Goal: Information Seeking & Learning: Learn about a topic

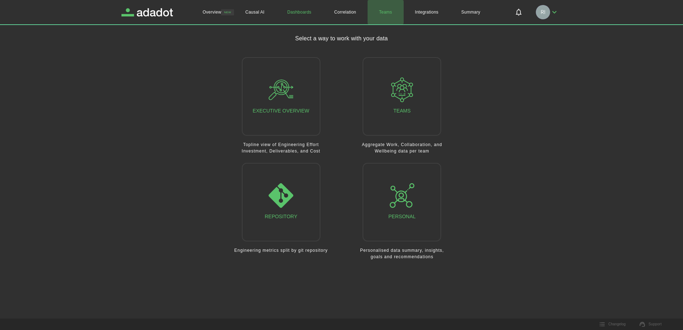
click at [387, 11] on link "Teams" at bounding box center [386, 12] width 36 height 24
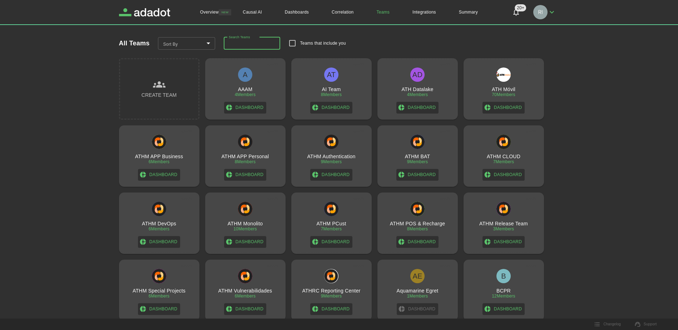
click at [256, 43] on input "Search Teams" at bounding box center [252, 43] width 56 height 13
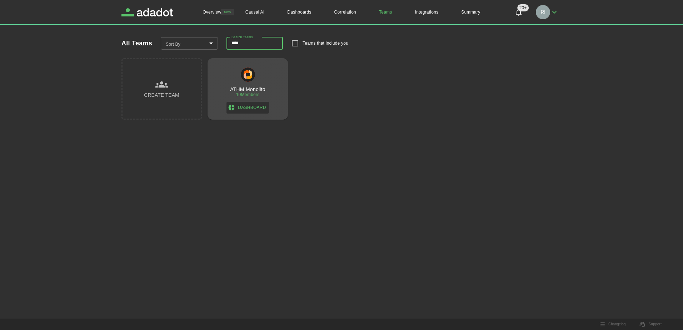
type input "****"
click at [252, 88] on h3 "ATHM Monolito" at bounding box center [247, 89] width 35 height 6
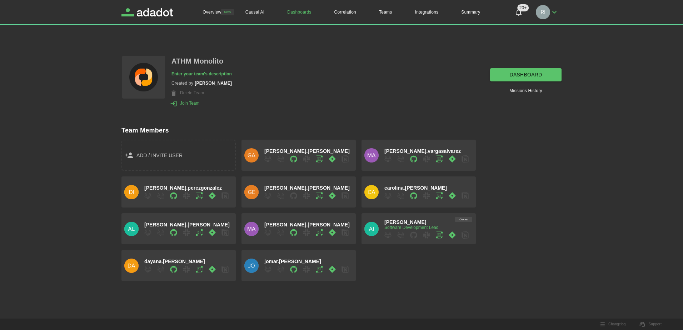
click at [534, 71] on link "dashboard" at bounding box center [525, 74] width 71 height 13
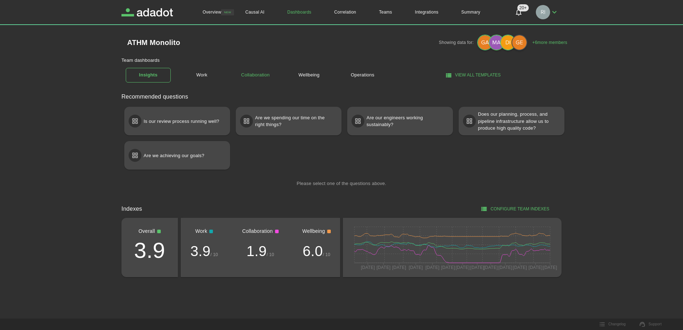
drag, startPoint x: 200, startPoint y: 75, endPoint x: 267, endPoint y: 85, distance: 67.5
click at [200, 75] on link "Work" at bounding box center [201, 75] width 45 height 13
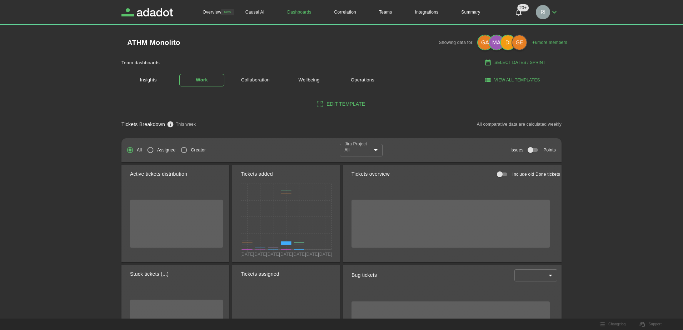
click at [374, 150] on body "Overview NEW Causal AI Dashboards Correlation Teams Integrations Summary 20+ 20…" at bounding box center [341, 165] width 683 height 330
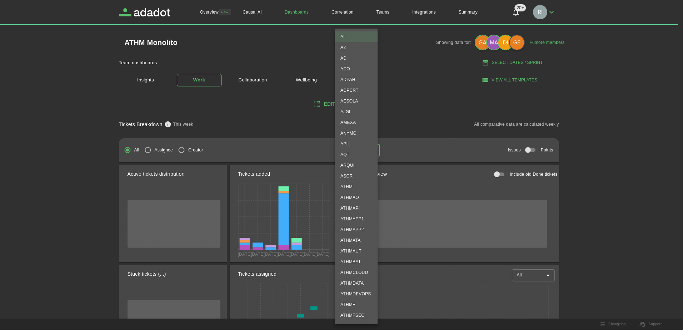
click at [144, 78] on div at bounding box center [341, 165] width 683 height 330
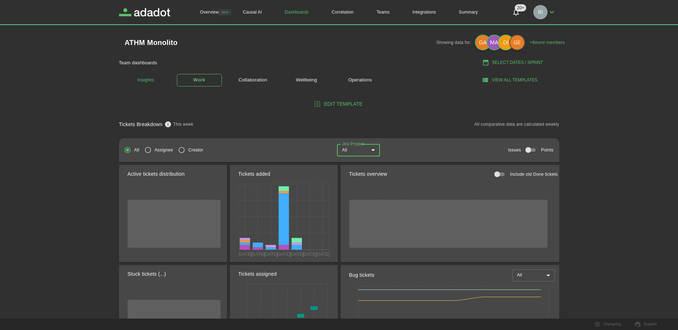
click at [146, 79] on link "Insights" at bounding box center [145, 80] width 45 height 15
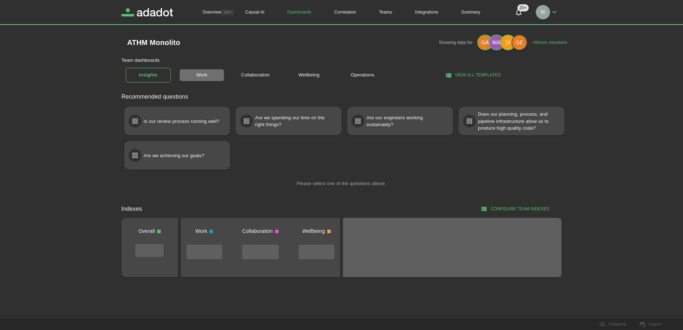
drag, startPoint x: 200, startPoint y: 75, endPoint x: 278, endPoint y: 82, distance: 78.2
click at [200, 75] on link "Work" at bounding box center [201, 75] width 45 height 13
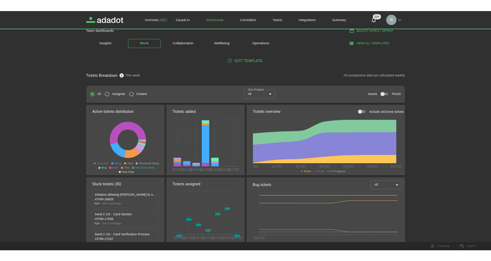
scroll to position [36, 0]
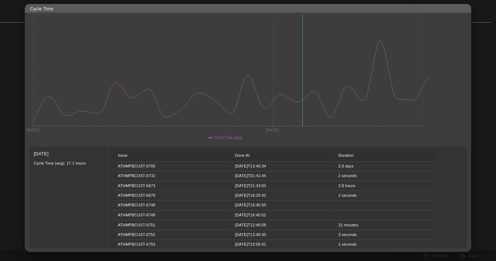
scroll to position [107, 0]
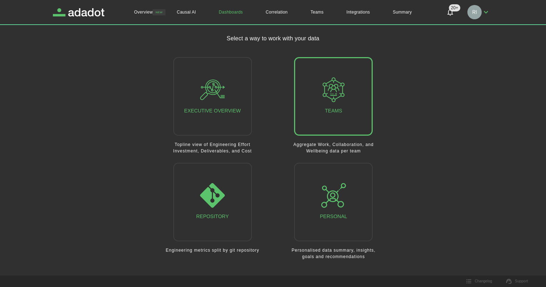
click at [340, 106] on div "Teams" at bounding box center [333, 97] width 25 height 38
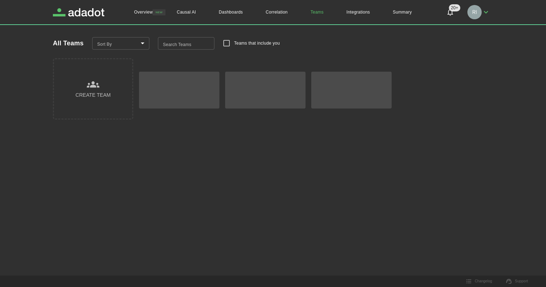
click at [178, 41] on input "Search Teams" at bounding box center [186, 43] width 56 height 13
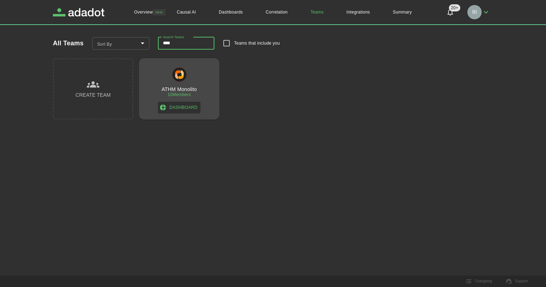
type input "****"
click at [181, 92] on h3 "ATHM Monolito" at bounding box center [179, 89] width 35 height 6
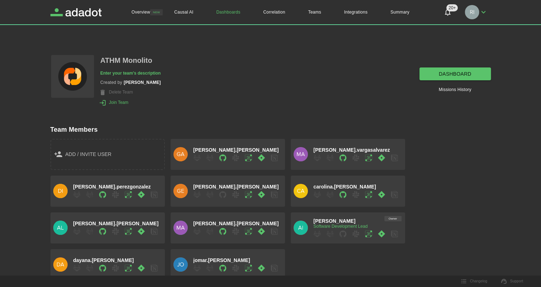
click at [462, 72] on link "dashboard" at bounding box center [454, 74] width 71 height 13
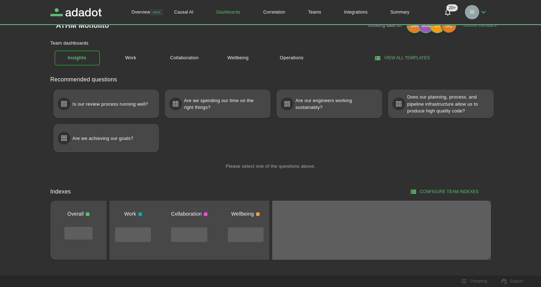
scroll to position [27, 0]
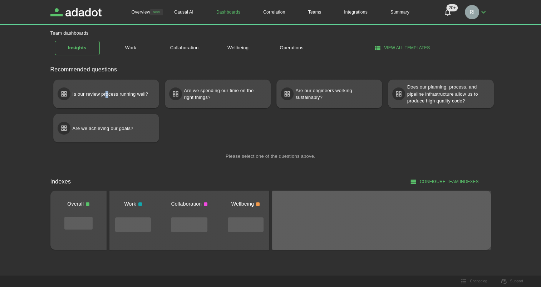
click at [106, 93] on p "Is our review process running well?" at bounding box center [111, 94] width 76 height 13
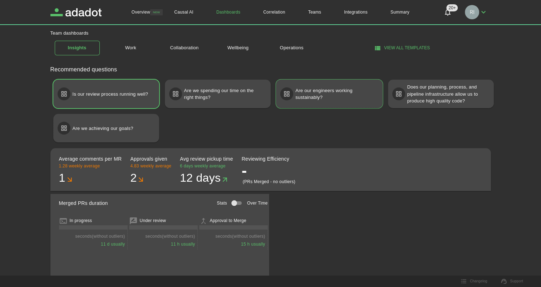
click at [322, 97] on p "Are our engineers working sustainably?" at bounding box center [335, 94] width 80 height 20
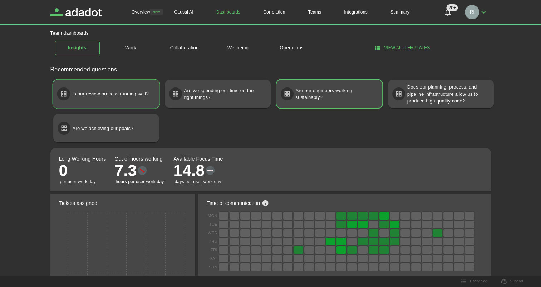
click at [93, 94] on p "Is our review process running well?" at bounding box center [110, 94] width 76 height 13
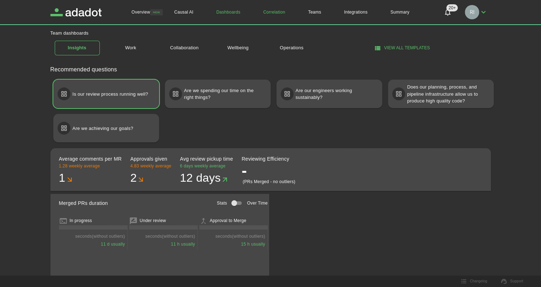
click at [272, 11] on link "Correlation" at bounding box center [274, 12] width 45 height 24
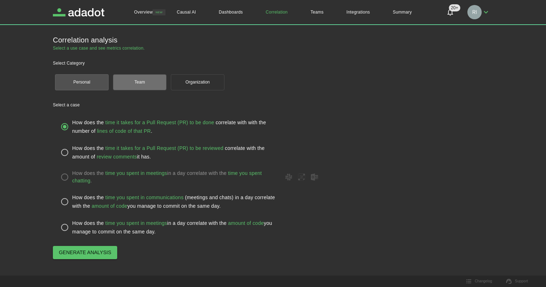
click at [140, 80] on button "Team" at bounding box center [140, 82] width 54 height 16
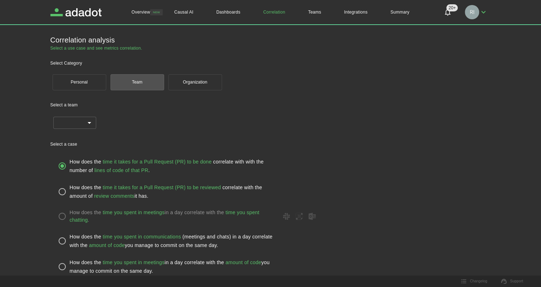
click at [91, 122] on body "Overview NEW Causal AI Dashboards Correlation Teams Integrations Summary 20+ 20…" at bounding box center [270, 143] width 541 height 287
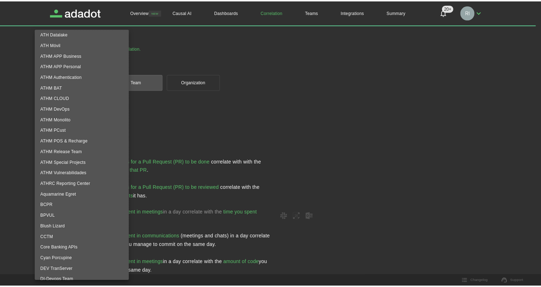
scroll to position [36, 0]
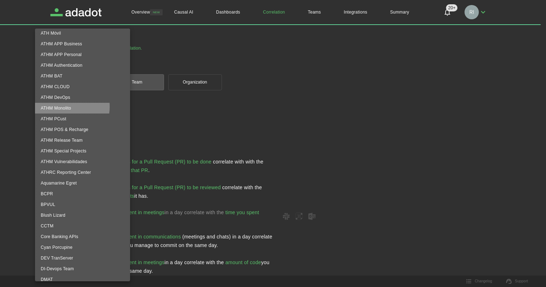
click at [64, 107] on li "ATHM Monolito" at bounding box center [82, 108] width 95 height 11
type input "**********"
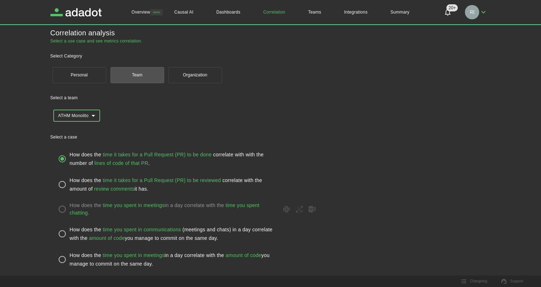
scroll to position [11, 0]
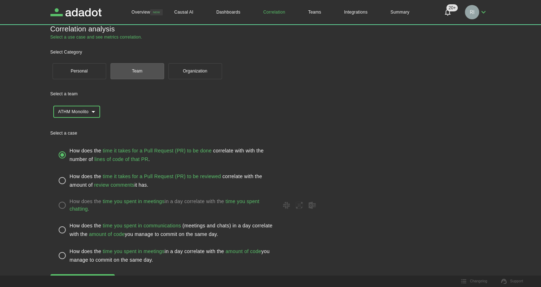
click at [79, 275] on button "Generate analysis" at bounding box center [82, 281] width 64 height 13
click at [78, 275] on button "Generate analysis" at bounding box center [82, 281] width 64 height 13
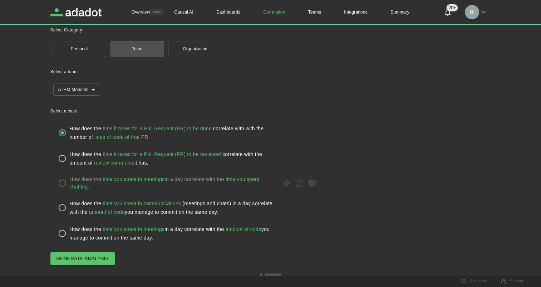
scroll to position [45, 0]
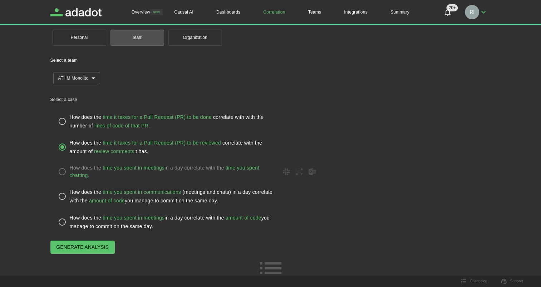
click at [88, 248] on span "Generate analysis" at bounding box center [82, 247] width 53 height 9
drag, startPoint x: 81, startPoint y: 249, endPoint x: 189, endPoint y: 263, distance: 108.1
click at [81, 250] on span "Generate analysis" at bounding box center [82, 247] width 53 height 9
click at [197, 40] on button "Organization" at bounding box center [195, 38] width 54 height 16
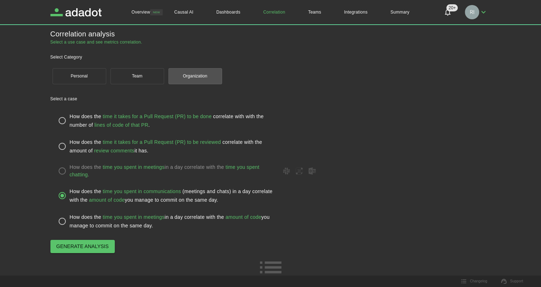
scroll to position [5, 0]
click at [196, 78] on button "Organization" at bounding box center [195, 77] width 54 height 16
click at [91, 248] on span "Generate analysis" at bounding box center [82, 247] width 53 height 9
click at [243, 197] on div "How does the time you spent in communications (meetings and chats) in a day cor…" at bounding box center [173, 196] width 207 height 17
click at [312, 173] on icon at bounding box center [311, 171] width 7 height 7
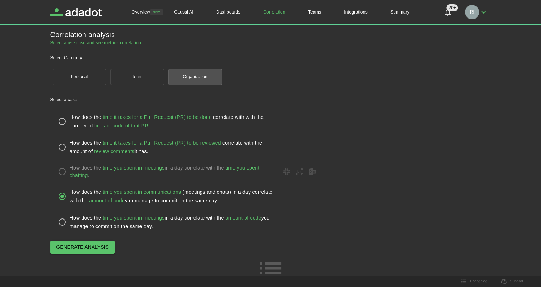
click at [298, 172] on icon at bounding box center [299, 171] width 7 height 7
click at [90, 246] on span "Generate analysis" at bounding box center [82, 247] width 53 height 9
click at [272, 270] on icon at bounding box center [270, 268] width 29 height 29
click at [270, 270] on icon at bounding box center [270, 268] width 29 height 29
drag, startPoint x: 270, startPoint y: 270, endPoint x: 319, endPoint y: 267, distance: 48.7
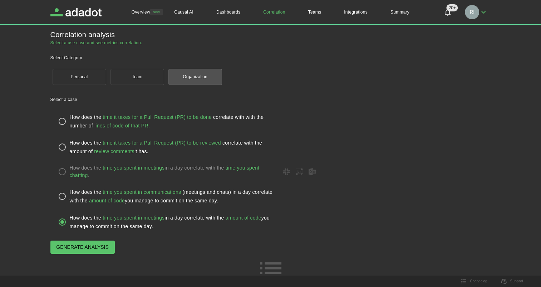
click at [271, 271] on icon at bounding box center [270, 268] width 29 height 29
click at [446, 12] on icon "Notifications" at bounding box center [447, 12] width 9 height 9
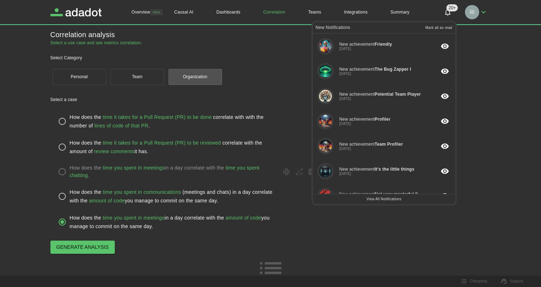
click at [479, 69] on div "Personal Team Organization" at bounding box center [270, 77] width 440 height 20
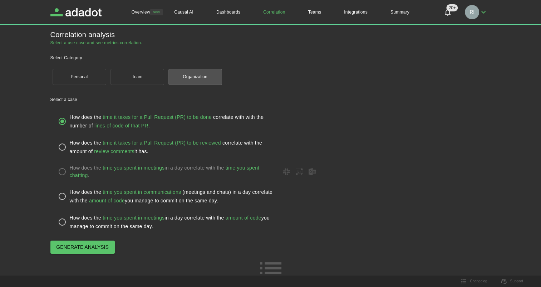
click at [150, 117] on span "time it takes for a Pull Request (PR) to be done" at bounding box center [157, 117] width 109 height 6
click at [161, 122] on div "How does the time it takes for a Pull Request (PR) to be done correlate with wi…" at bounding box center [173, 121] width 207 height 17
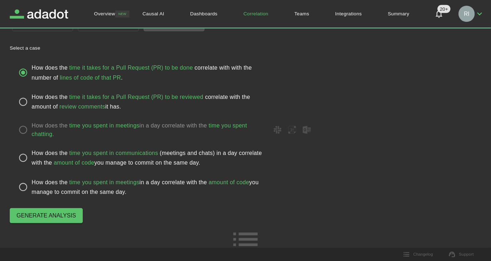
scroll to position [32, 0]
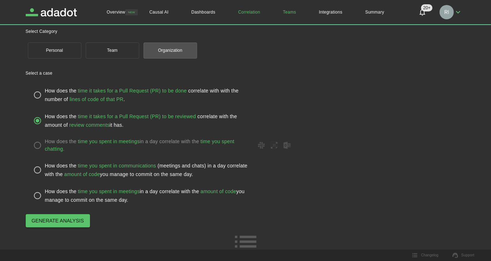
click at [289, 14] on link "Teams" at bounding box center [290, 12] width 36 height 24
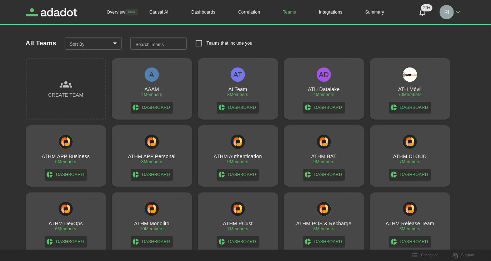
click at [160, 43] on input "Search Teams" at bounding box center [158, 43] width 56 height 13
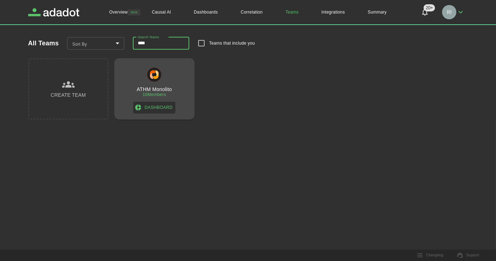
type input "****"
click at [160, 86] on div "ATHM Monolito 10 Members Dashboard" at bounding box center [154, 91] width 75 height 46
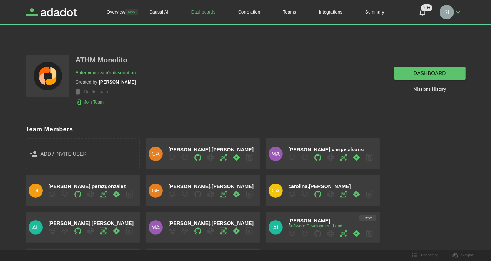
click at [424, 74] on link "dashboard" at bounding box center [430, 73] width 71 height 13
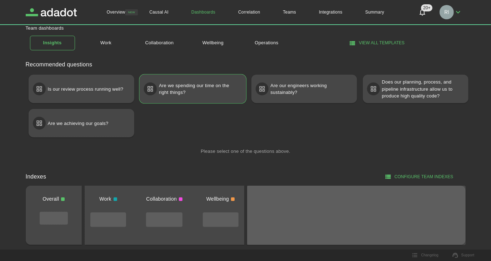
scroll to position [21, 0]
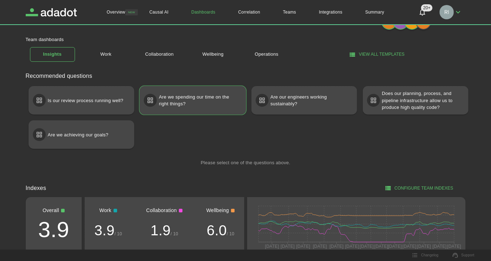
click at [195, 100] on p "Are we spending our time on the right things?" at bounding box center [199, 101] width 80 height 20
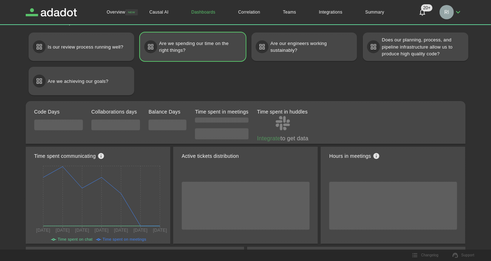
scroll to position [86, 0]
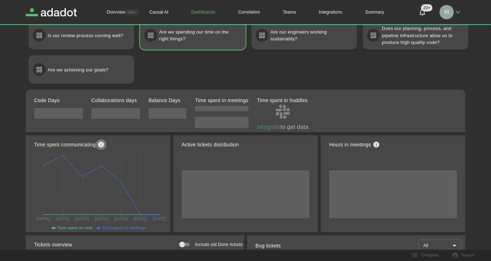
click at [103, 145] on icon "see knowledge base" at bounding box center [101, 145] width 6 height 6
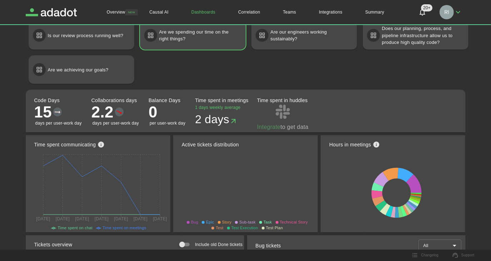
drag, startPoint x: 252, startPoint y: 69, endPoint x: 256, endPoint y: 64, distance: 6.3
click at [253, 68] on div "Is our review process running well? Are we spending our time on the right thing…" at bounding box center [246, 49] width 446 height 69
click at [248, 8] on link "Correlation" at bounding box center [249, 12] width 45 height 24
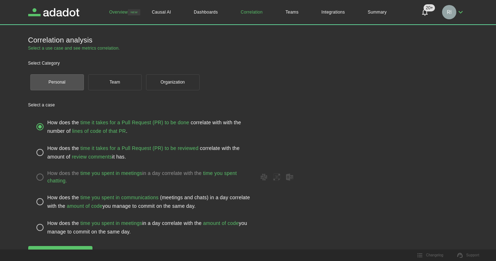
click at [118, 14] on link "Overview" at bounding box center [118, 12] width 41 height 24
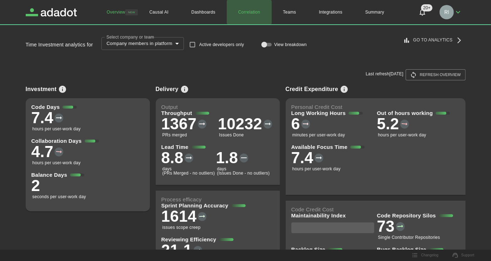
click at [251, 12] on link "Correlation" at bounding box center [249, 12] width 45 height 24
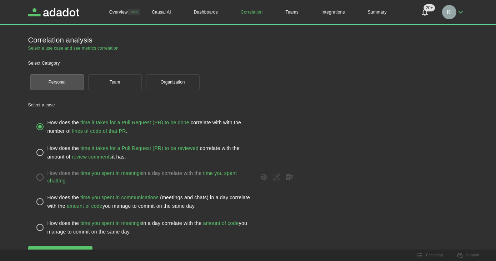
click at [117, 81] on button "Team" at bounding box center [115, 82] width 54 height 16
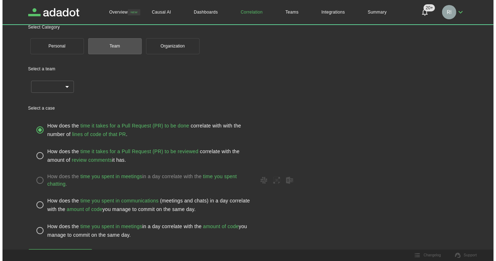
scroll to position [37, 0]
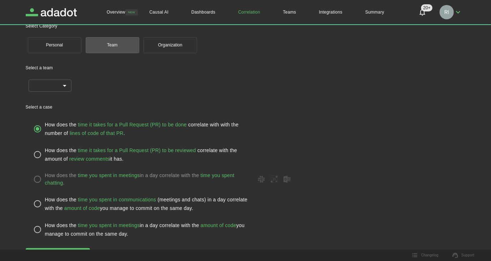
click at [64, 86] on body "Overview NEW Causal AI Dashboards Correlation Teams Integrations Summary 20+ 20…" at bounding box center [245, 93] width 491 height 261
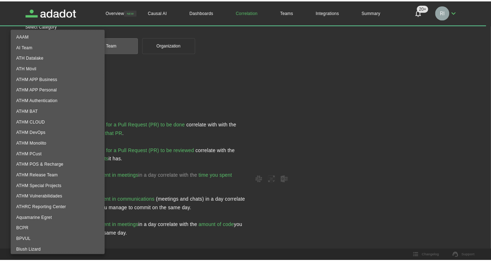
scroll to position [0, 0]
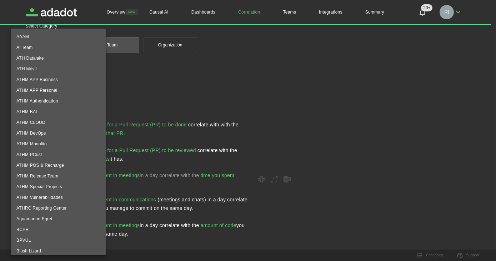
click at [43, 144] on li "ATHM Monolito" at bounding box center [58, 144] width 95 height 11
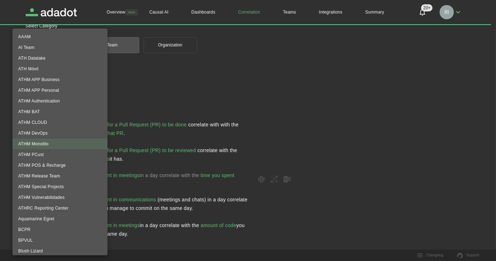
click at [67, 85] on body "**********" at bounding box center [248, 93] width 496 height 261
click at [48, 90] on li "ATHM APP Personal" at bounding box center [60, 90] width 95 height 11
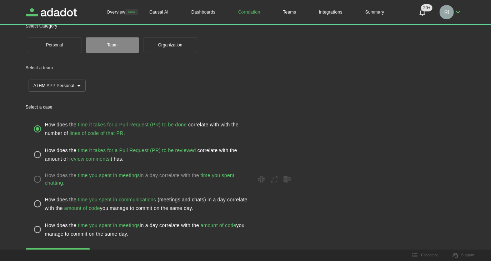
click at [113, 43] on button "Team" at bounding box center [113, 45] width 54 height 16
click at [82, 85] on body "**********" at bounding box center [245, 93] width 491 height 261
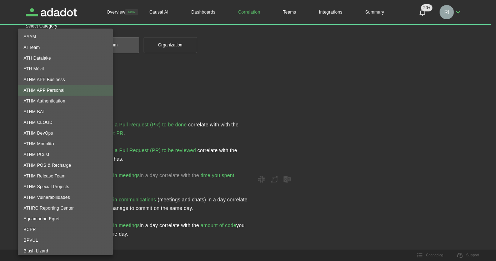
click at [49, 145] on li "ATHM Monolito" at bounding box center [65, 144] width 95 height 11
type input "**********"
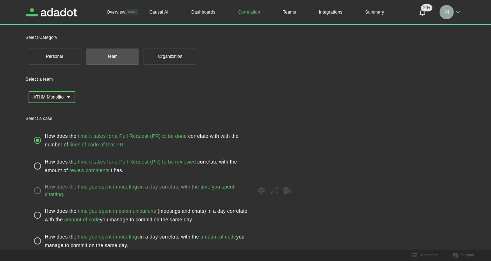
scroll to position [37, 0]
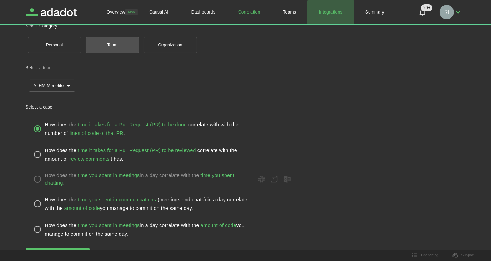
click at [332, 13] on link "Integrations" at bounding box center [331, 12] width 46 height 24
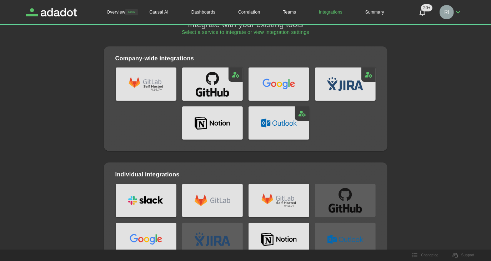
scroll to position [26, 0]
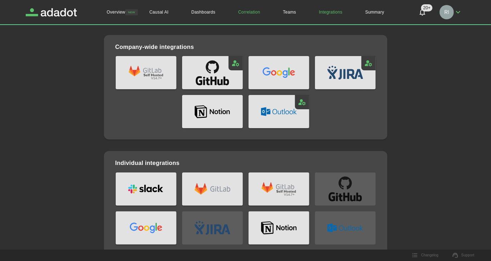
click at [248, 12] on link "Correlation" at bounding box center [249, 12] width 45 height 24
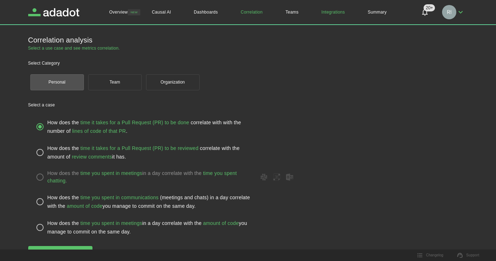
click at [333, 10] on link "Integrations" at bounding box center [333, 12] width 46 height 24
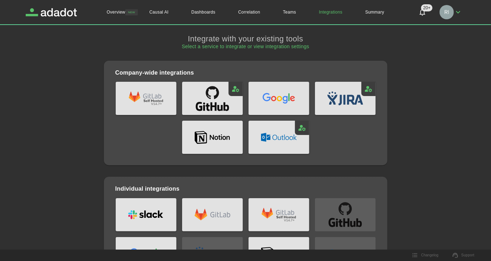
scroll to position [26, 0]
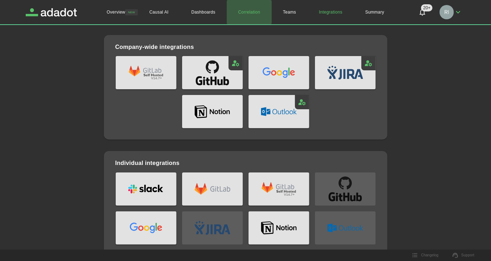
click at [251, 11] on link "Correlation" at bounding box center [249, 12] width 45 height 24
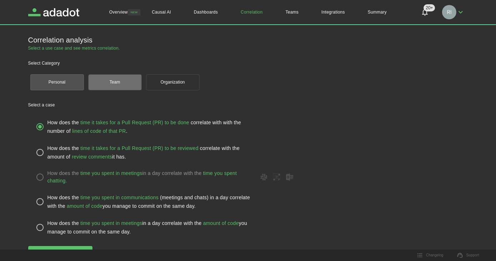
click at [123, 85] on button "Team" at bounding box center [115, 82] width 54 height 16
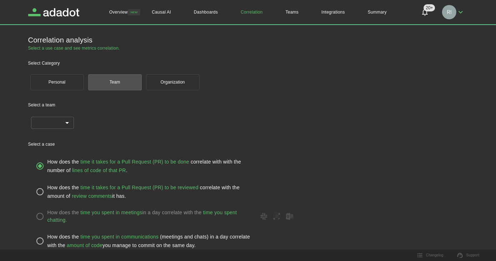
click at [63, 121] on body "Overview NEW Causal AI Dashboards Correlation Teams Integrations Summary 20+ 20…" at bounding box center [248, 130] width 496 height 261
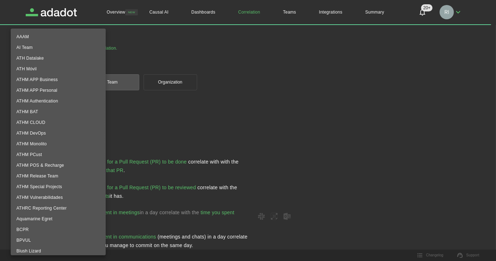
click at [44, 141] on li "ATHM Monolito" at bounding box center [58, 144] width 95 height 11
type input "**********"
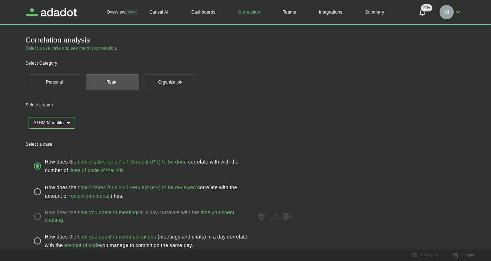
scroll to position [37, 0]
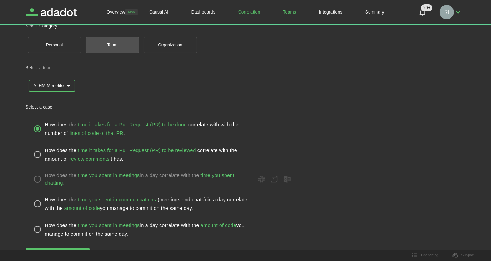
click at [289, 12] on link "Teams" at bounding box center [290, 12] width 36 height 24
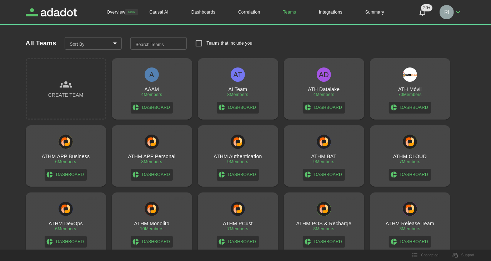
click at [155, 222] on h3 "ATHM Monolito" at bounding box center [151, 224] width 35 height 6
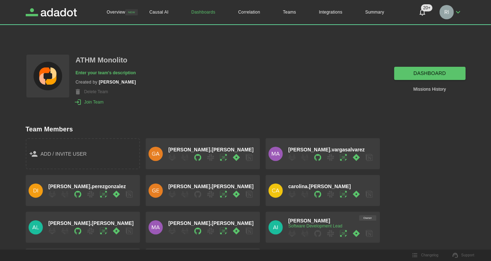
click at [430, 73] on link "dashboard" at bounding box center [430, 73] width 71 height 13
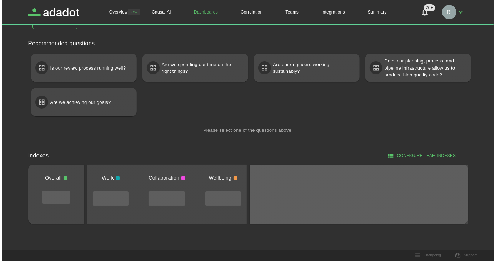
scroll to position [21, 0]
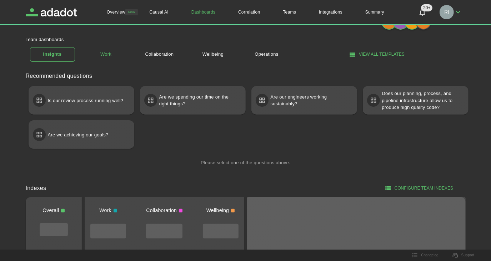
click at [107, 53] on link "Work" at bounding box center [106, 54] width 45 height 13
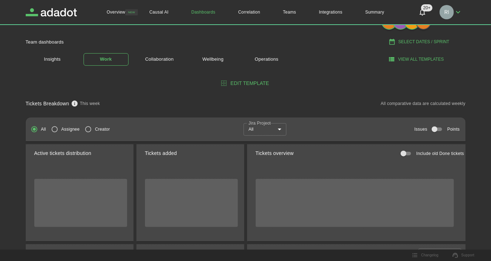
click at [283, 129] on body "Overview NEW Causal AI Dashboards Correlation Teams Integrations Summary 20+ 20…" at bounding box center [245, 109] width 491 height 261
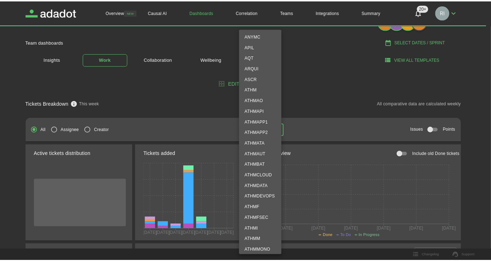
scroll to position [130, 0]
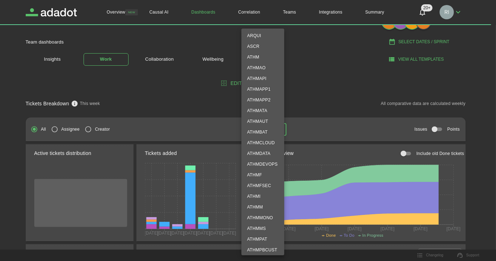
drag, startPoint x: 256, startPoint y: 217, endPoint x: 277, endPoint y: 213, distance: 22.2
click at [256, 217] on li "ATHMMONO" at bounding box center [263, 218] width 43 height 11
type input "********"
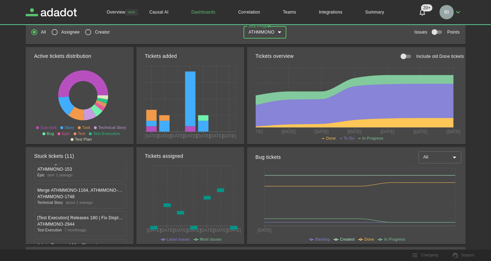
scroll to position [0, 0]
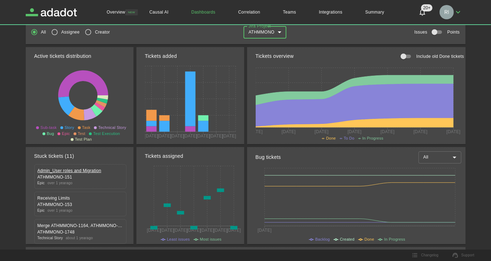
click at [61, 170] on link "Admin_User roles and Migration" at bounding box center [81, 171] width 86 height 6
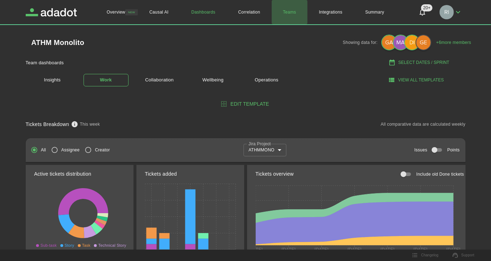
click at [292, 13] on link "Teams" at bounding box center [290, 12] width 36 height 24
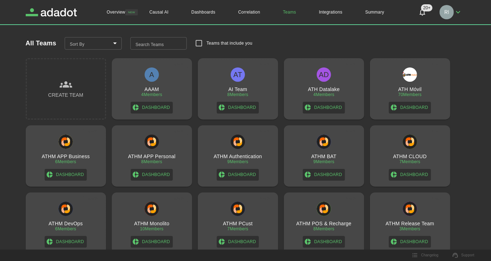
click at [240, 222] on h3 "ATHM PCust" at bounding box center [238, 224] width 30 height 6
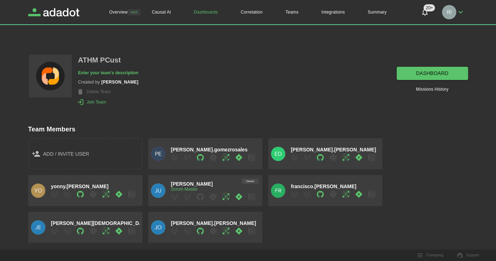
click at [427, 70] on link "dashboard" at bounding box center [432, 73] width 71 height 13
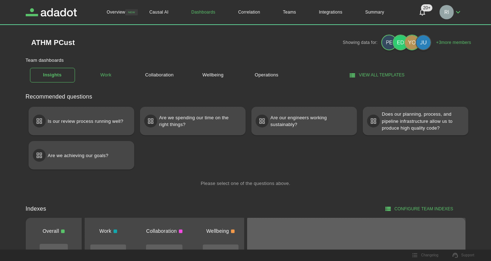
click at [108, 74] on link "Work" at bounding box center [106, 75] width 45 height 13
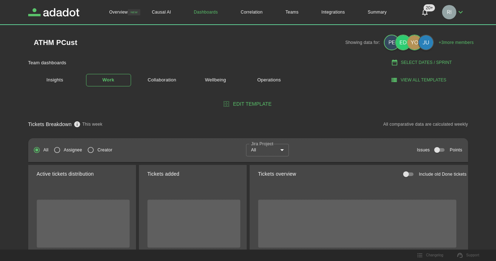
click at [279, 150] on body "Overview NEW Causal AI Dashboards Correlation Teams Integrations Summary 20+ 20…" at bounding box center [248, 130] width 496 height 261
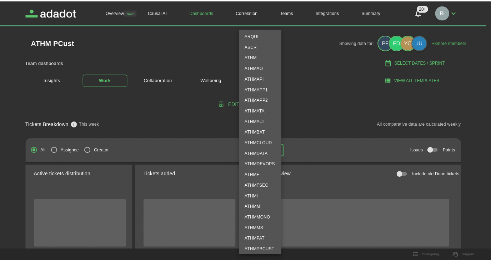
scroll to position [162, 0]
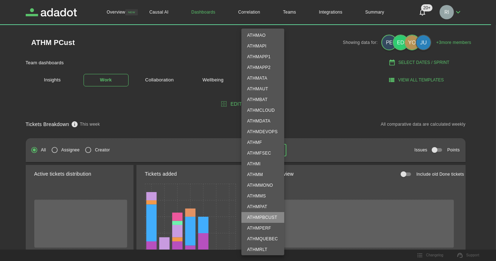
click at [258, 216] on li "ATHMPBCUST" at bounding box center [263, 217] width 43 height 11
type input "**********"
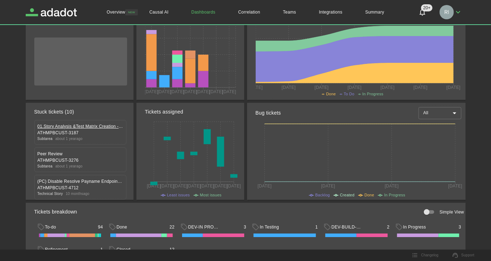
click at [63, 126] on link "01.Story Analysis &Test Matrix Creation - QA" at bounding box center [81, 126] width 86 height 6
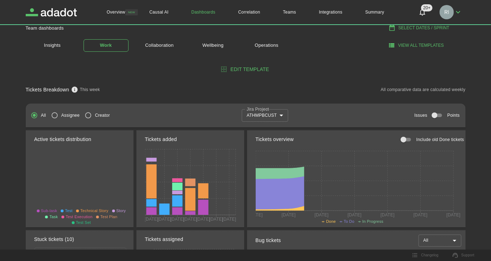
scroll to position [0, 0]
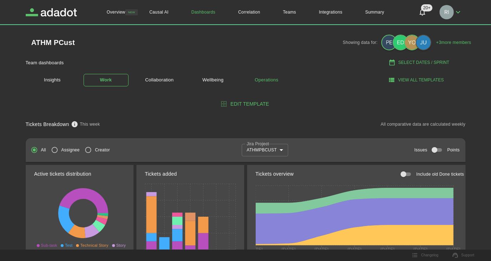
click at [275, 76] on link "Operations" at bounding box center [266, 80] width 45 height 13
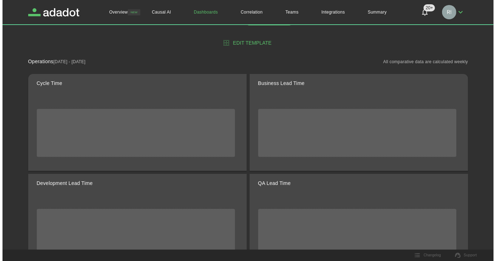
scroll to position [65, 0]
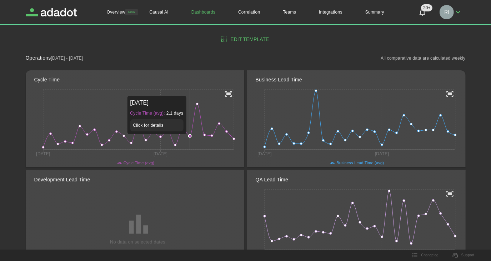
click at [191, 138] on icon "[DATE] [DATE]" at bounding box center [138, 128] width 209 height 80
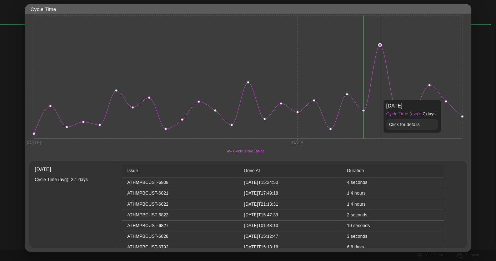
click at [381, 96] on icon "[DATE] [DATE]" at bounding box center [248, 85] width 447 height 143
click at [391, 96] on icon "[DATE] [DATE]" at bounding box center [248, 85] width 447 height 143
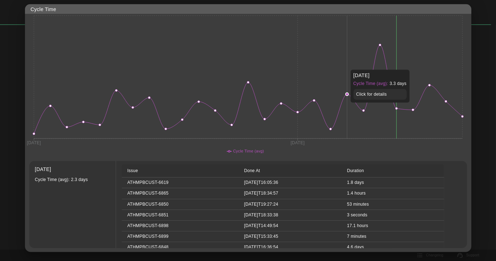
click at [345, 106] on icon "[DATE] [DATE]" at bounding box center [248, 85] width 447 height 143
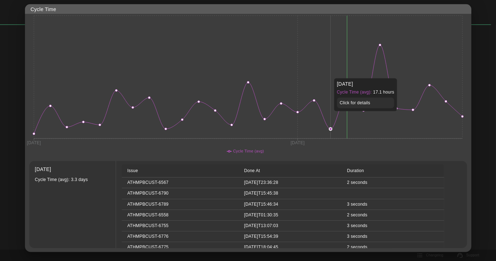
click at [332, 114] on icon "[DATE] [DATE]" at bounding box center [248, 85] width 447 height 143
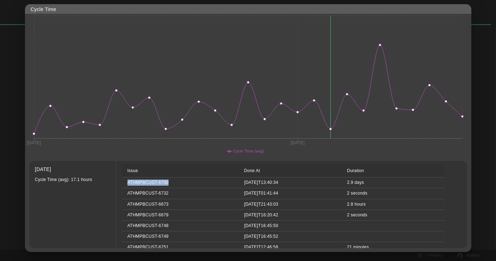
drag, startPoint x: 170, startPoint y: 181, endPoint x: 125, endPoint y: 181, distance: 44.7
click at [125, 181] on td "ATHMPBCUST-6700" at bounding box center [180, 183] width 117 height 11
drag, startPoint x: 125, startPoint y: 181, endPoint x: 132, endPoint y: 181, distance: 6.8
copy td "ATHMPBCUST-6700"
